Goal: Find specific page/section: Find specific page/section

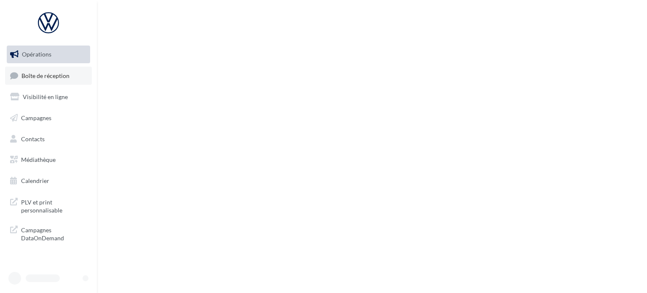
click at [50, 73] on span "Boîte de réception" at bounding box center [45, 75] width 48 height 7
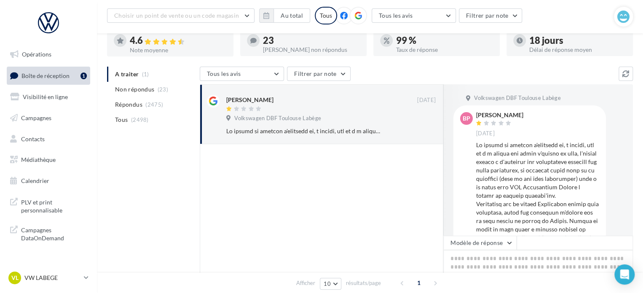
scroll to position [56, 0]
click at [343, 256] on div at bounding box center [322, 233] width 244 height 180
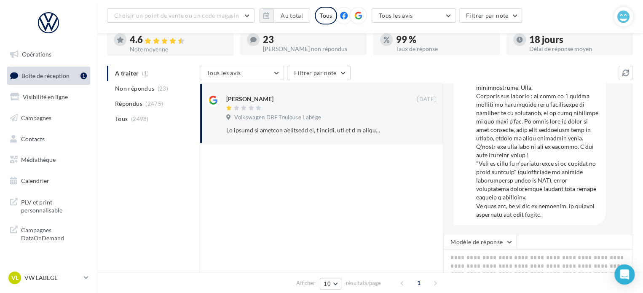
scroll to position [685, 0]
drag, startPoint x: 506, startPoint y: 182, endPoint x: 501, endPoint y: 193, distance: 12.1
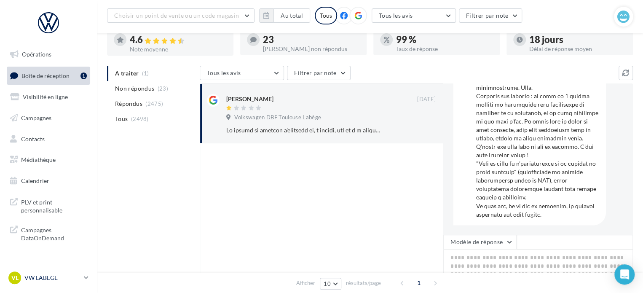
click at [57, 285] on link "VL VW LABEGE vw-lab-dup" at bounding box center [48, 278] width 83 height 16
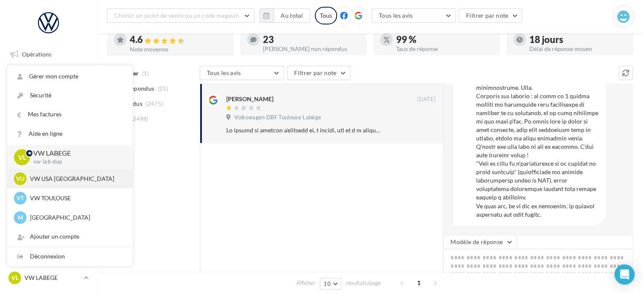
click at [78, 177] on p "VW USA [GEOGRAPHIC_DATA]" at bounding box center [76, 179] width 93 height 8
